Goal: Task Accomplishment & Management: Complete application form

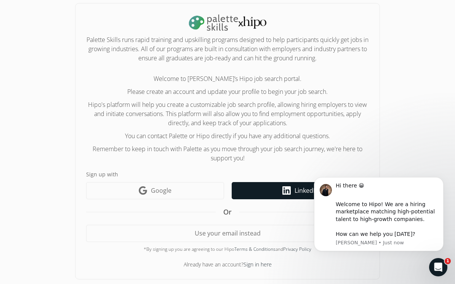
scroll to position [57, 0]
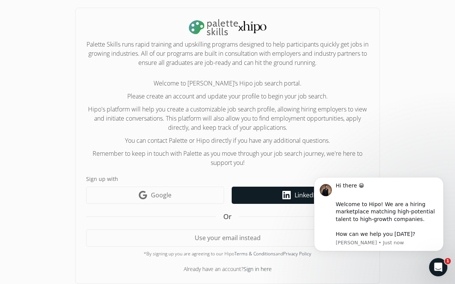
click at [281, 199] on link "LinkedIn icon LinkedIn" at bounding box center [300, 194] width 137 height 17
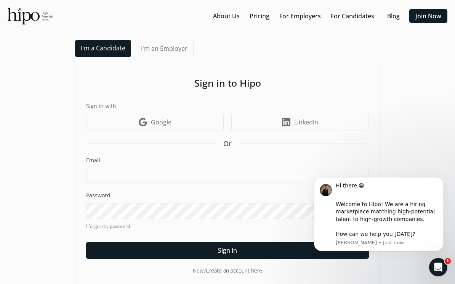
scroll to position [9, 0]
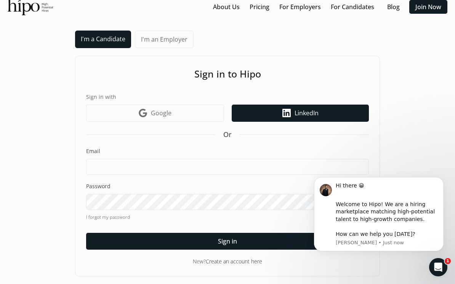
click at [265, 115] on link "LinkedIn icon LinkedIn" at bounding box center [300, 112] width 137 height 17
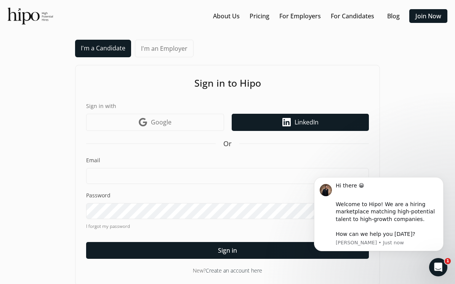
click at [305, 118] on span "LinkedIn" at bounding box center [307, 121] width 24 height 9
click at [291, 124] on link "LinkedIn icon LinkedIn" at bounding box center [300, 122] width 137 height 17
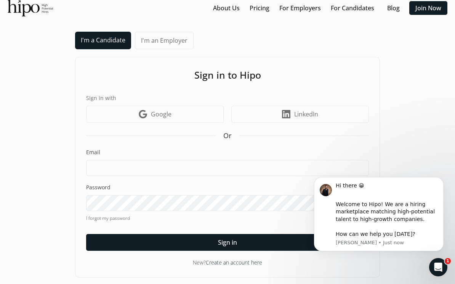
scroll to position [9, 0]
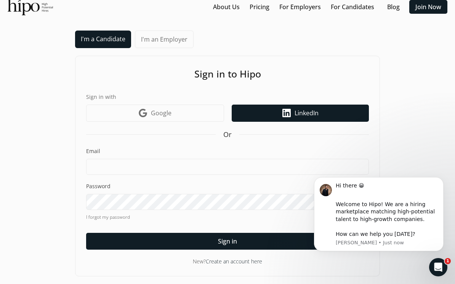
click at [288, 111] on icon at bounding box center [287, 113] width 8 height 8
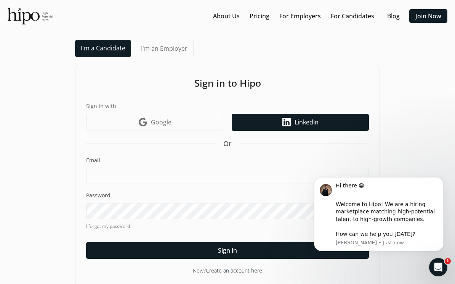
click at [312, 126] on span "LinkedIn" at bounding box center [307, 121] width 24 height 9
